Goal: Task Accomplishment & Management: Manage account settings

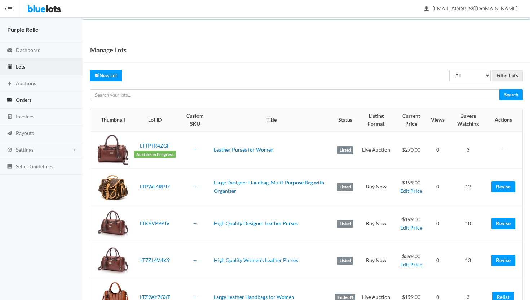
click at [20, 98] on span "Orders" at bounding box center [24, 100] width 16 height 6
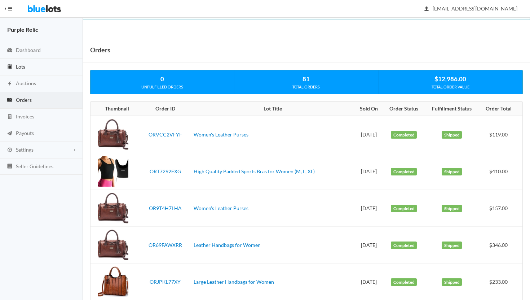
click at [22, 66] on span "Lots" at bounding box center [20, 66] width 9 height 6
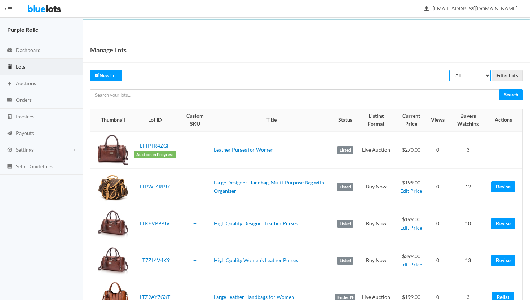
click at [463, 74] on select "All Draft Unreviewed Rejected Scheduled Listed Sold Ended" at bounding box center [469, 75] width 41 height 11
select select "ended"
click at [449, 70] on select "All Draft Unreviewed Rejected Scheduled Listed Sold Ended" at bounding box center [469, 75] width 41 height 11
click at [509, 75] on input "Filter Lots" at bounding box center [507, 75] width 31 height 11
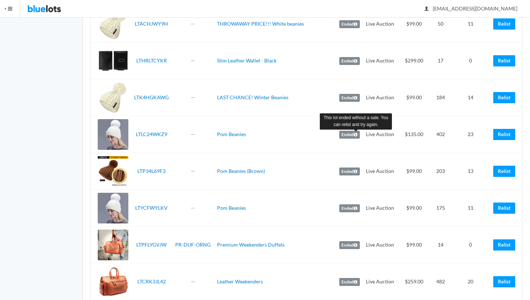
scroll to position [1040, 0]
